Goal: Task Accomplishment & Management: Complete application form

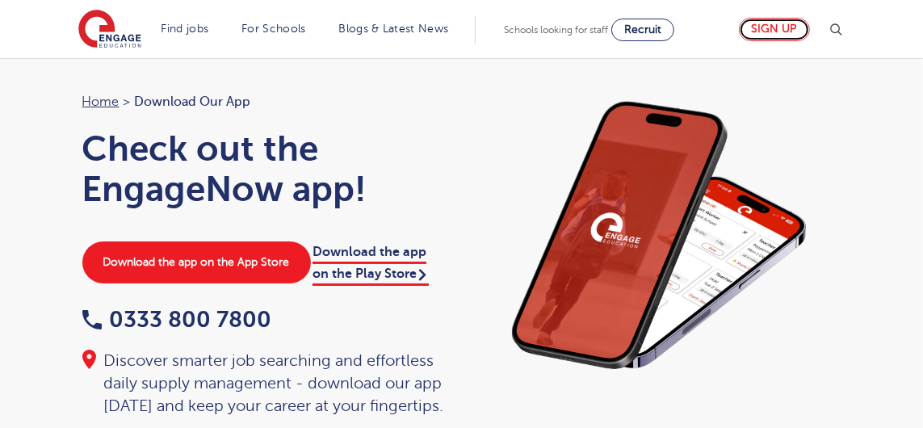
click at [810, 27] on link "Sign up" at bounding box center [774, 29] width 71 height 23
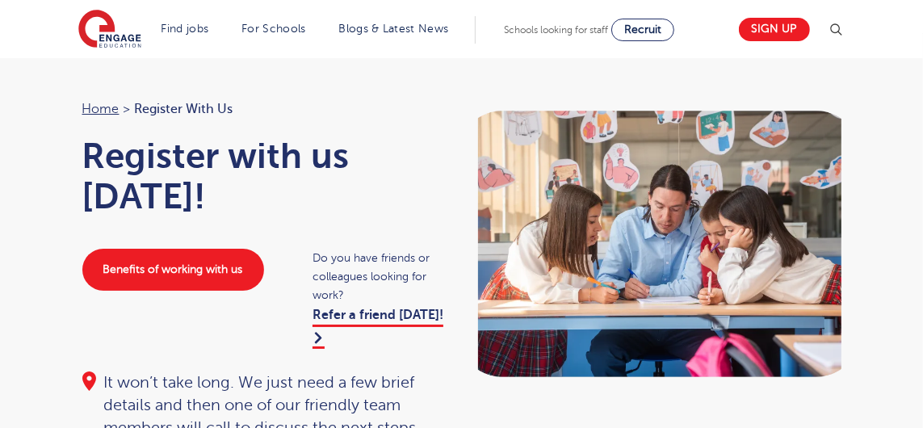
scroll to position [49, 0]
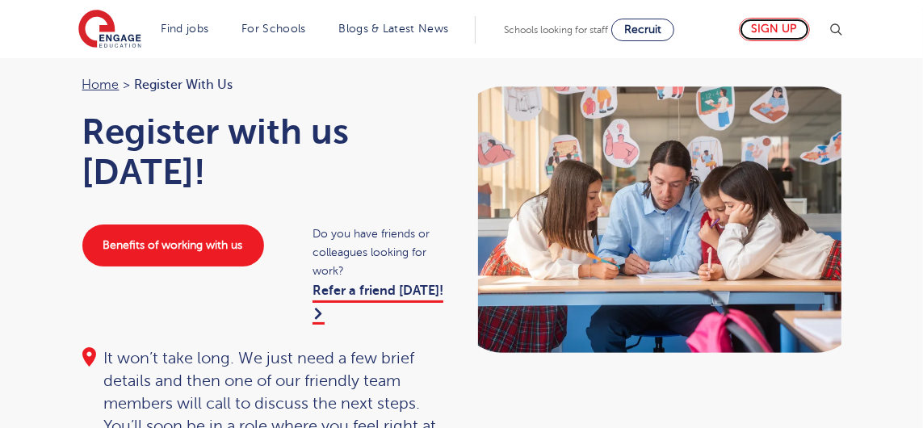
click at [810, 31] on link "Sign up" at bounding box center [774, 29] width 71 height 23
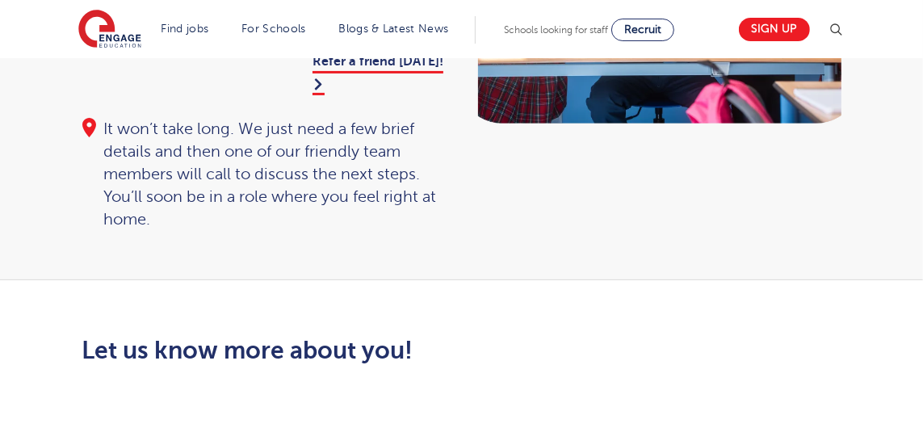
scroll to position [302, 0]
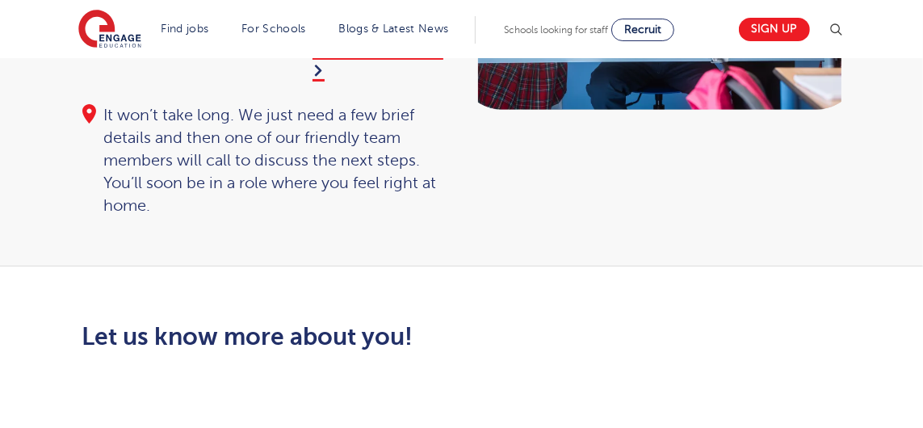
drag, startPoint x: 928, startPoint y: 55, endPoint x: 852, endPoint y: 127, distance: 105.1
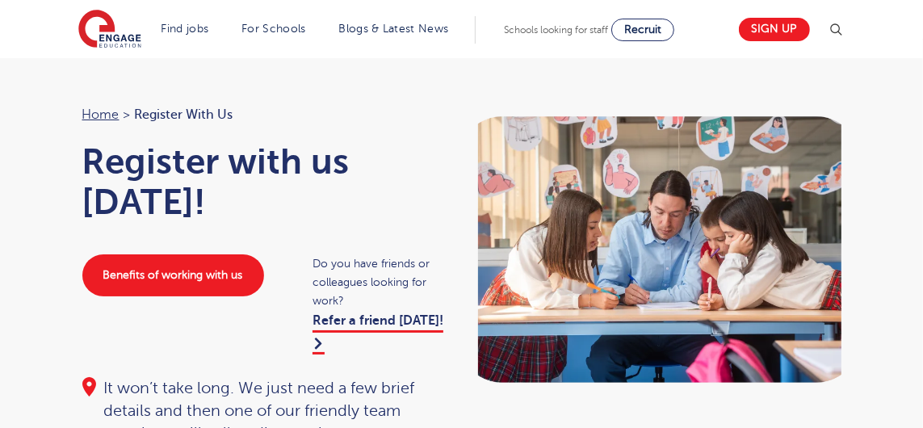
scroll to position [0, 0]
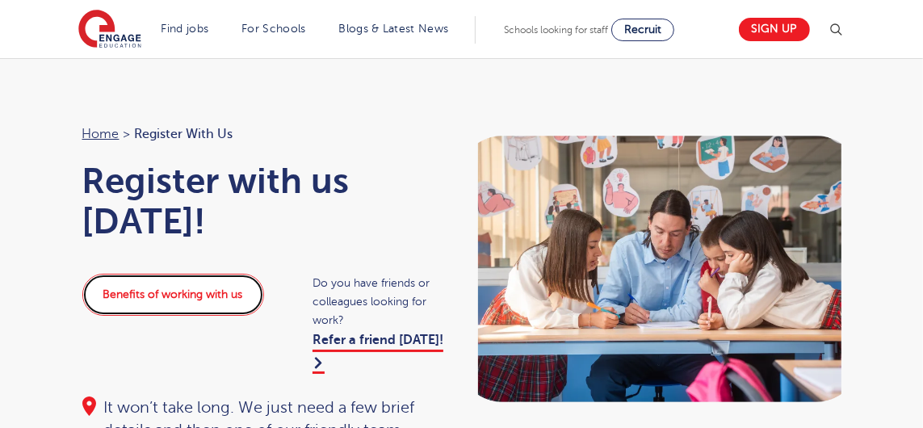
click at [179, 293] on link "Benefits of working with us" at bounding box center [173, 295] width 182 height 42
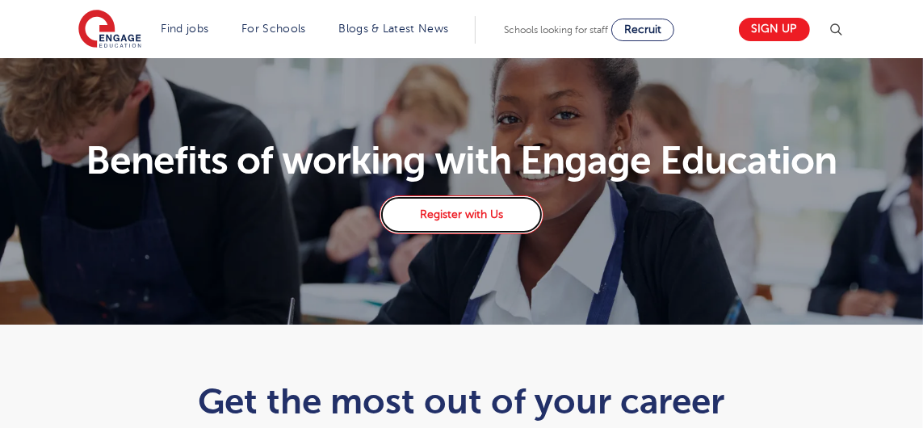
click at [471, 212] on link "Register with Us" at bounding box center [460, 214] width 163 height 39
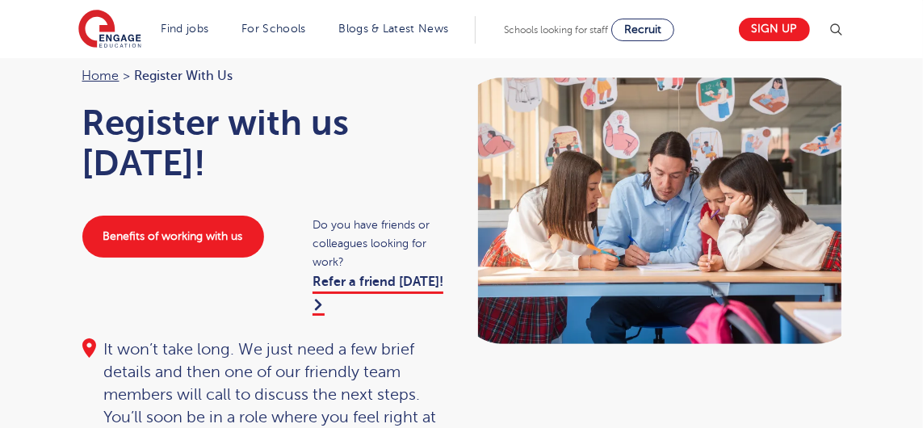
scroll to position [55, 0]
